Goal: Task Accomplishment & Management: Manage account settings

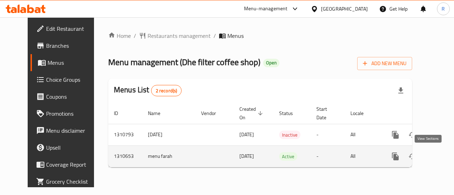
click at [443, 155] on icon "enhanced table" at bounding box center [446, 157] width 6 height 6
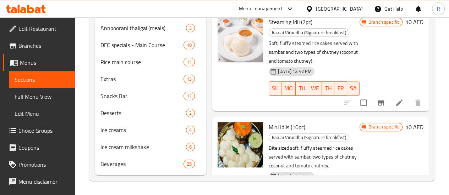
scroll to position [198, 0]
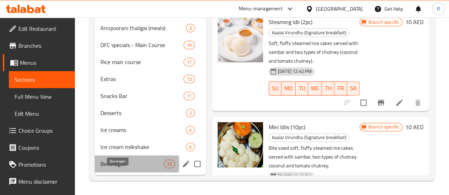
click at [123, 165] on span "Beverages" at bounding box center [131, 164] width 63 height 9
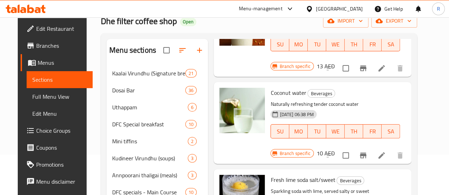
scroll to position [1057, 0]
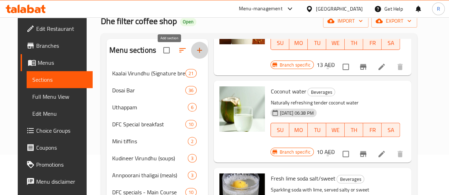
click at [195, 54] on icon "button" at bounding box center [199, 50] width 9 height 9
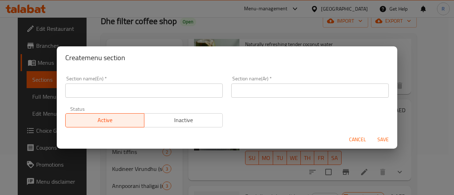
click at [167, 90] on input "text" at bounding box center [143, 91] width 157 height 14
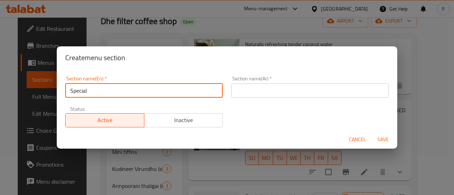
paste input "filter coffee"
type input "Special filter coffee"
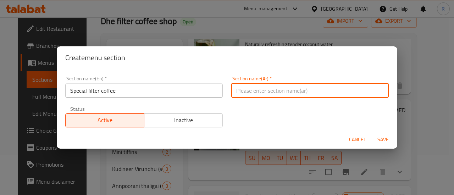
click at [255, 87] on input "text" at bounding box center [309, 91] width 157 height 14
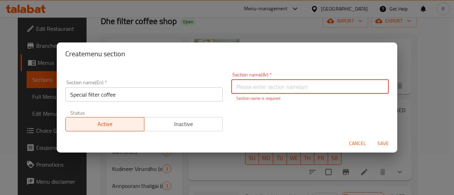
paste input "تصفية القهوة"
type input "تصفية القهوة"
click at [382, 141] on span "Save" at bounding box center [382, 143] width 17 height 9
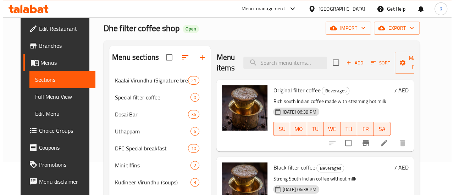
scroll to position [18, 0]
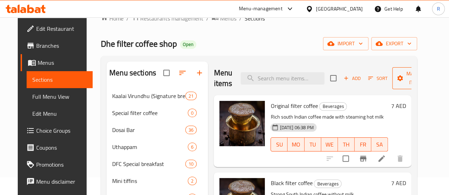
click at [428, 80] on icon "button" at bounding box center [431, 78] width 7 height 7
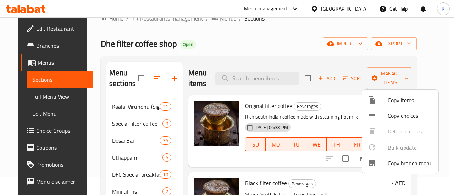
click at [410, 99] on span "Copy items" at bounding box center [410, 100] width 45 height 9
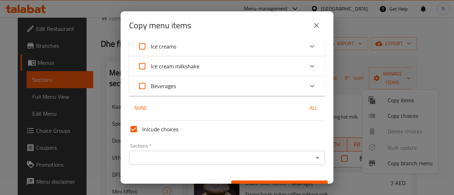
scroll to position [262, 0]
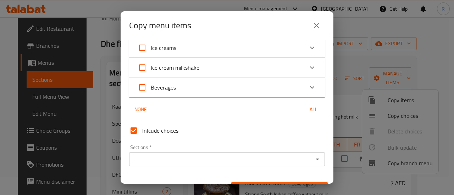
click at [308, 89] on icon "Expand" at bounding box center [312, 87] width 9 height 9
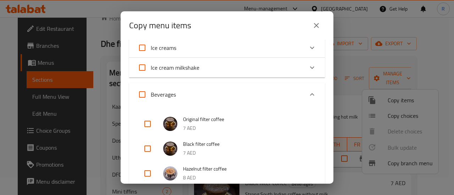
drag, startPoint x: 143, startPoint y: 125, endPoint x: 144, endPoint y: 129, distance: 4.3
click at [144, 125] on input "checkbox" at bounding box center [147, 124] width 17 height 17
checkbox input "true"
drag, startPoint x: 148, startPoint y: 149, endPoint x: 150, endPoint y: 155, distance: 6.2
click at [150, 149] on input "checkbox" at bounding box center [147, 148] width 17 height 17
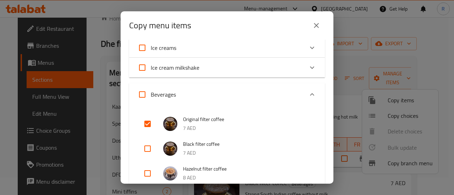
checkbox input "true"
drag, startPoint x: 146, startPoint y: 175, endPoint x: 161, endPoint y: 172, distance: 14.9
click at [149, 175] on input "checkbox" at bounding box center [147, 173] width 17 height 17
checkbox input "true"
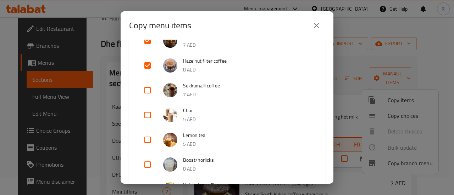
scroll to position [373, 0]
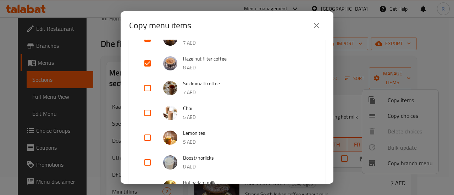
click at [145, 88] on input "checkbox" at bounding box center [147, 88] width 17 height 17
checkbox input "true"
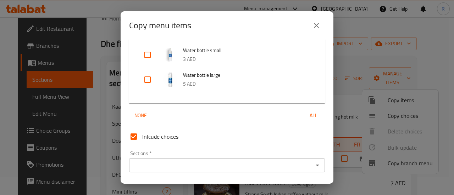
scroll to position [924, 0]
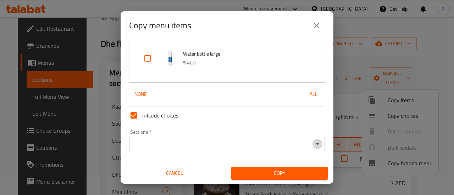
click at [313, 145] on icon "Open" at bounding box center [317, 144] width 9 height 9
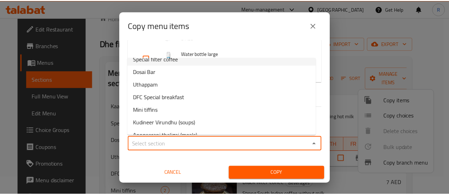
scroll to position [0, 0]
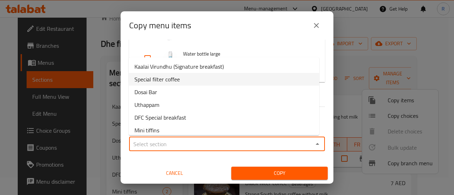
click at [282, 79] on li "Special filter coffee" at bounding box center [224, 79] width 190 height 13
type input "Special filter coffee"
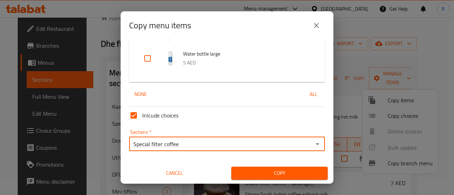
click at [287, 172] on span "Copy" at bounding box center [279, 173] width 85 height 9
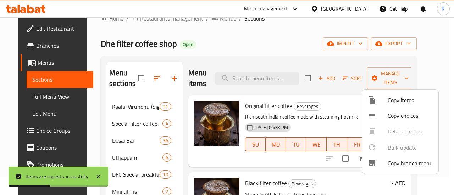
click at [129, 123] on div at bounding box center [227, 97] width 454 height 195
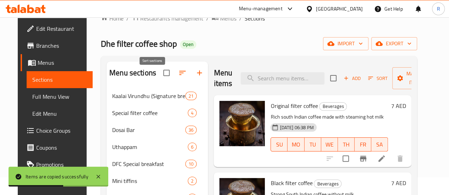
click at [178, 77] on icon "button" at bounding box center [182, 73] width 9 height 9
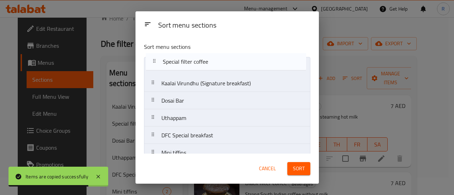
drag, startPoint x: 219, startPoint y: 89, endPoint x: 221, endPoint y: 66, distance: 22.8
click at [221, 66] on nav "Kaalai Virundhu (Signature breakfast) Special filter coffee Dosai Bar Uthappam …" at bounding box center [227, 196] width 166 height 279
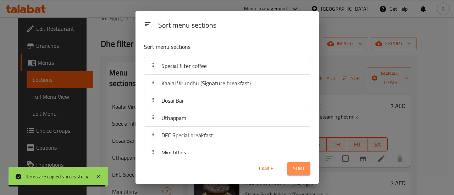
click at [298, 167] on span "Sort" at bounding box center [299, 169] width 12 height 9
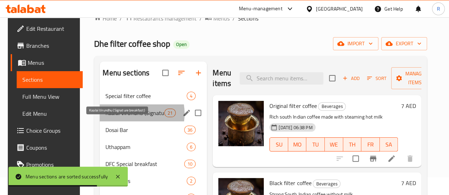
click at [121, 117] on span "Kaalai Virundhu (Signature breakfast)" at bounding box center [134, 113] width 59 height 9
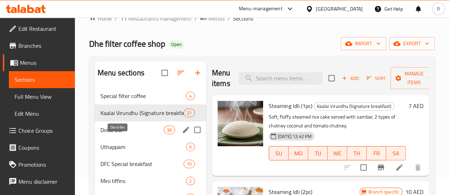
click at [121, 134] on span "Dosai Bar" at bounding box center [131, 130] width 63 height 9
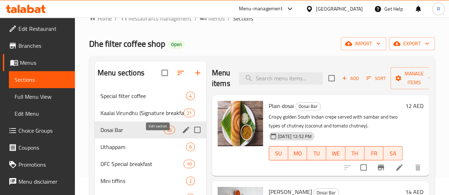
click at [183, 133] on icon "edit" at bounding box center [186, 130] width 6 height 6
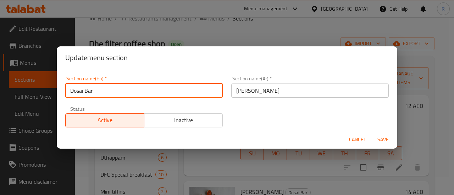
drag, startPoint x: 84, startPoint y: 89, endPoint x: 104, endPoint y: 91, distance: 19.9
click at [84, 89] on input "Dosai Bar" at bounding box center [143, 91] width 157 height 14
type input "Dosa Bar"
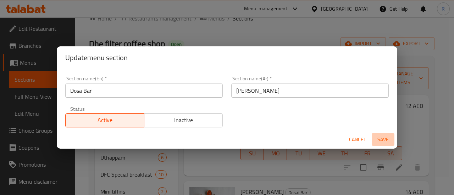
click at [383, 141] on span "Save" at bounding box center [382, 139] width 17 height 9
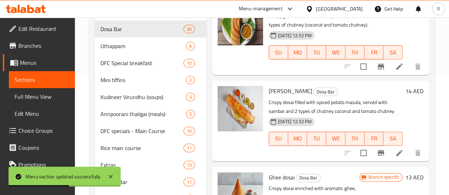
scroll to position [121, 0]
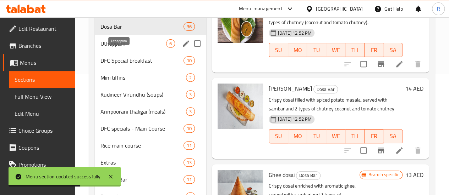
click at [116, 48] on span "Uthappam" at bounding box center [133, 43] width 66 height 9
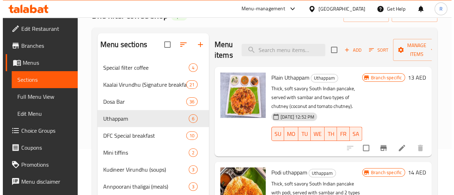
scroll to position [47, 0]
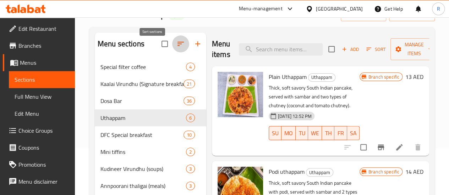
click at [177, 46] on icon "button" at bounding box center [180, 44] width 6 height 4
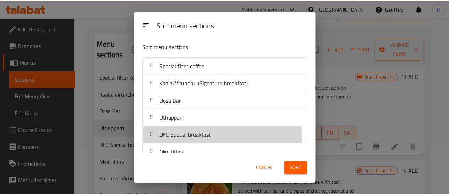
scroll to position [2, 0]
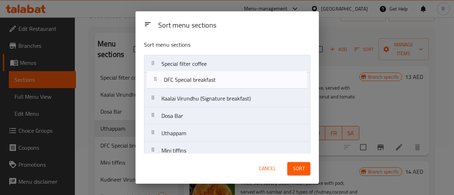
drag, startPoint x: 210, startPoint y: 137, endPoint x: 212, endPoint y: 80, distance: 56.8
click at [212, 80] on nav "Special filter coffee Kaalai Virundhu (Signature breakfast) Dosa Bar Uthappam D…" at bounding box center [227, 194] width 166 height 279
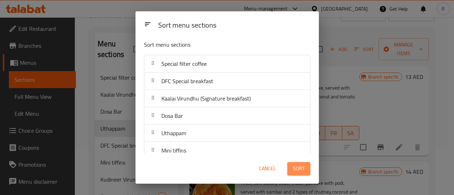
click at [294, 167] on span "Sort" at bounding box center [299, 169] width 12 height 9
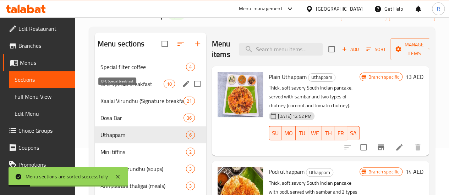
click at [118, 88] on span "DFC Special breakfast" at bounding box center [131, 84] width 63 height 9
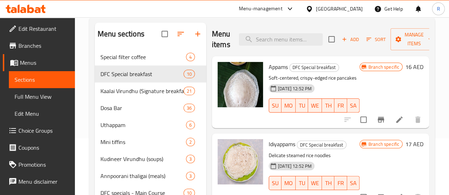
scroll to position [61, 0]
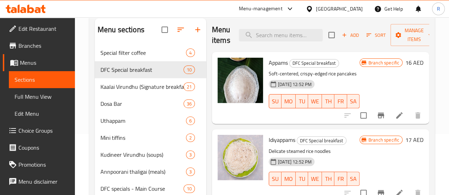
drag, startPoint x: 71, startPoint y: 5, endPoint x: 44, endPoint y: 5, distance: 27.0
click at [71, 5] on div "Menu-management [GEOGRAPHIC_DATA] Get Help R" at bounding box center [224, 8] width 449 height 17
